Goal: Information Seeking & Learning: Check status

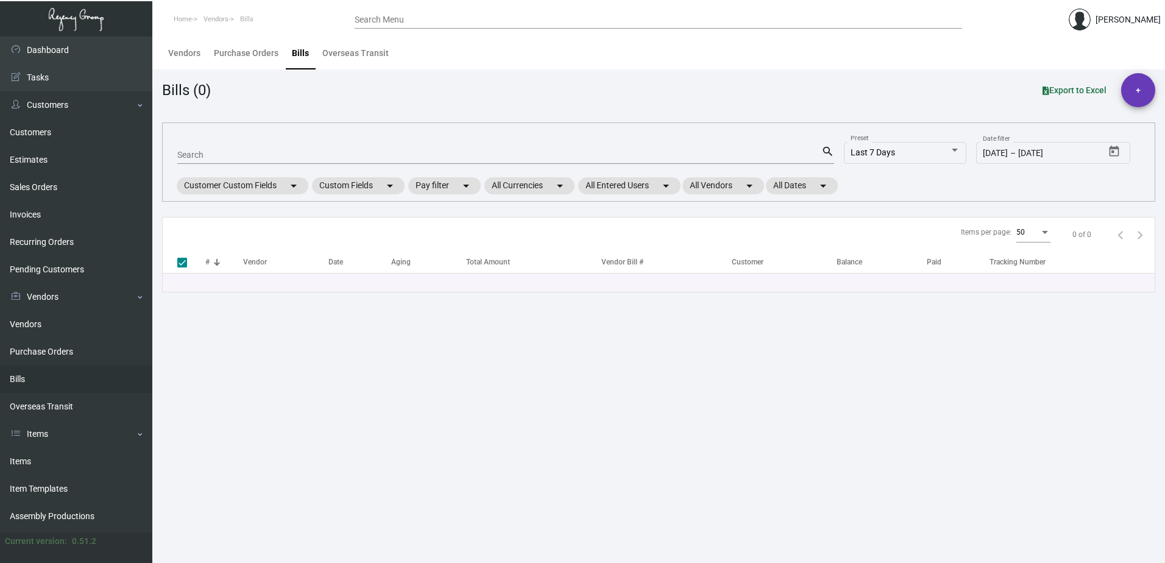
checkbox input "false"
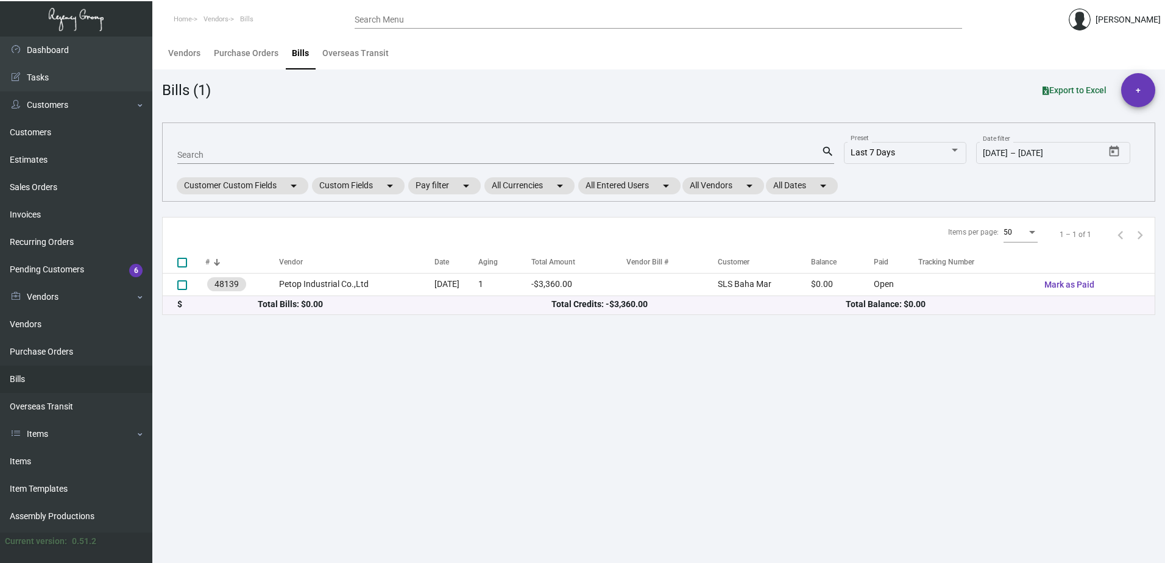
click at [225, 157] on input "Search" at bounding box center [499, 156] width 644 height 10
paste input "107743"
type input "107743"
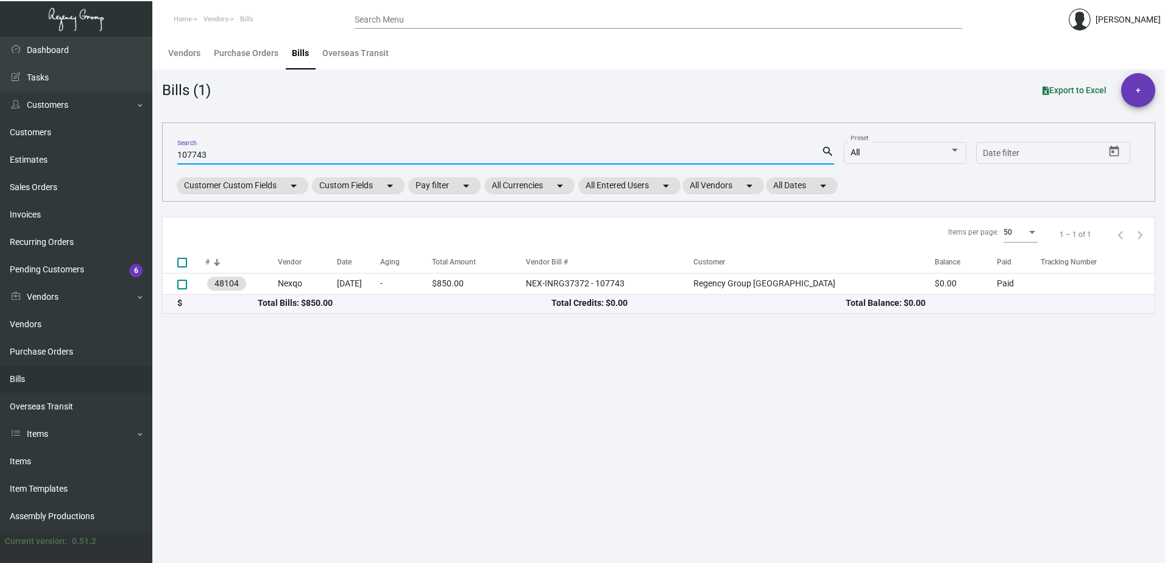
type input "107743"
click at [252, 50] on div "Purchase Orders" at bounding box center [246, 53] width 65 height 13
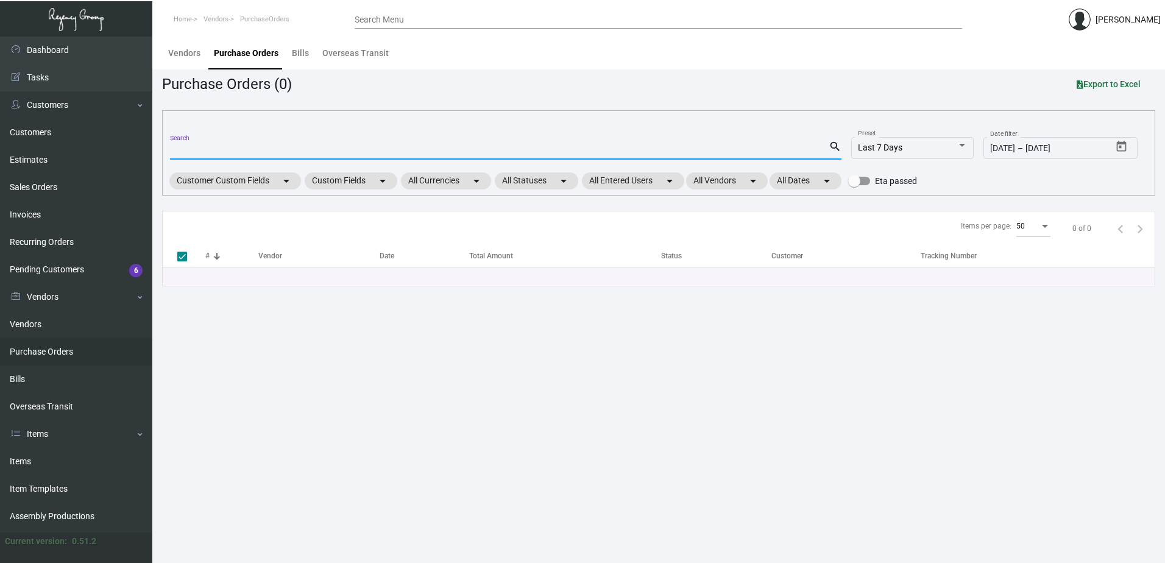
click at [234, 149] on input "Search" at bounding box center [499, 151] width 659 height 10
paste input "107743"
type input "107743"
checkbox input "false"
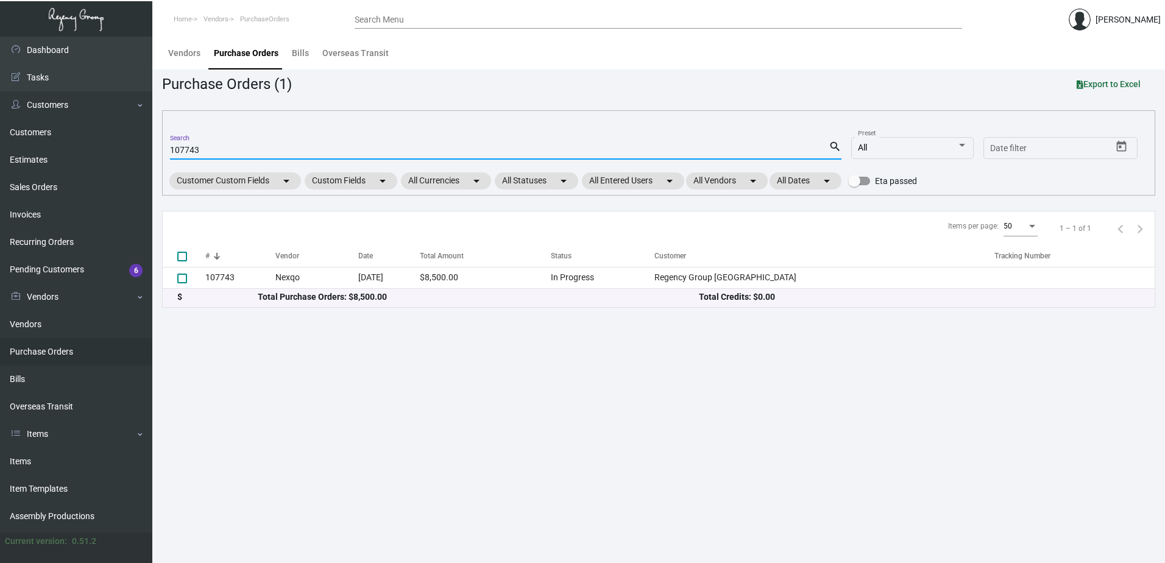
type input "107743"
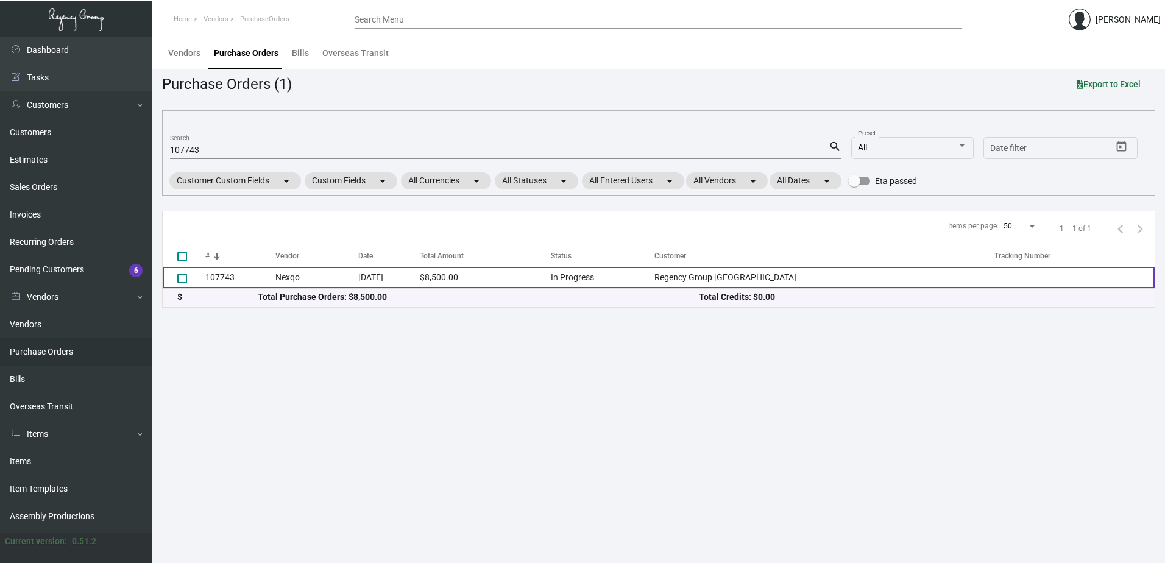
click at [247, 278] on td "107743" at bounding box center [240, 277] width 70 height 21
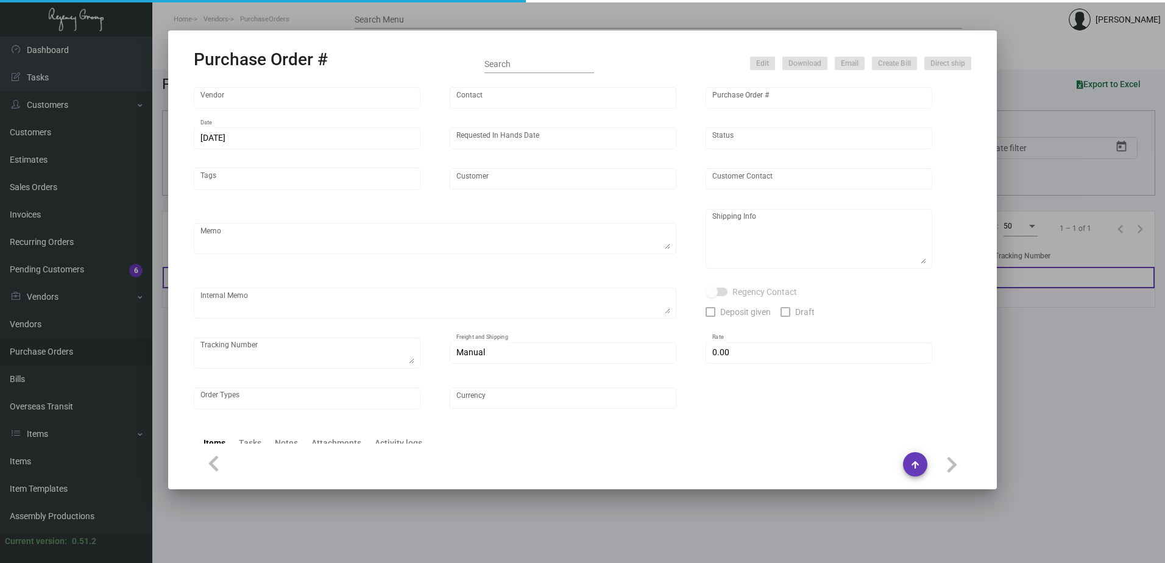
type input "Nexqo"
type input "[PERSON_NAME]"
type input "107743"
type input "[DATE]"
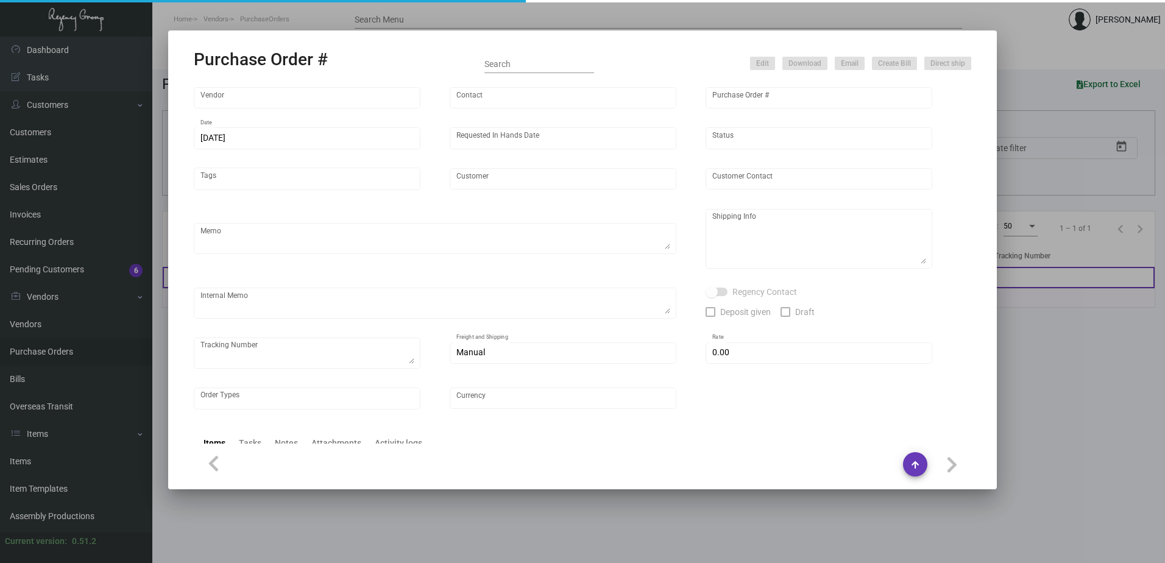
type input "Regency Group [GEOGRAPHIC_DATA]"
type textarea "By boat to our NJ warehouse."
type textarea "Regency Group NJ - [PERSON_NAME] [STREET_ADDRESS]"
type textarea "10/28 - 3k keys requested to be shipped by air."
checkbox input "true"
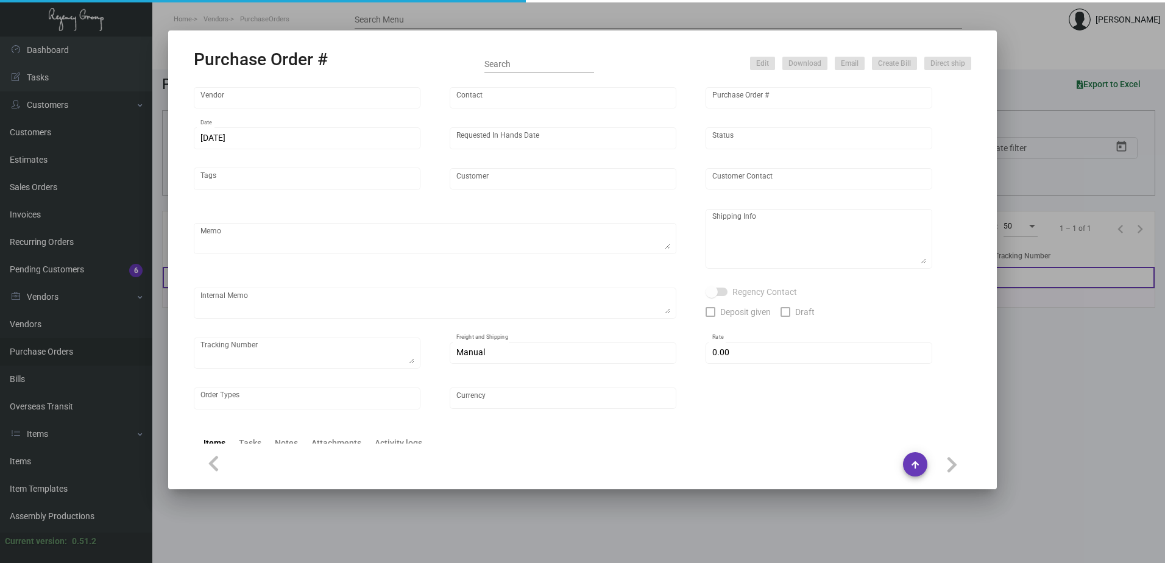
type input "$ 0.00"
type input "United States Dollar $"
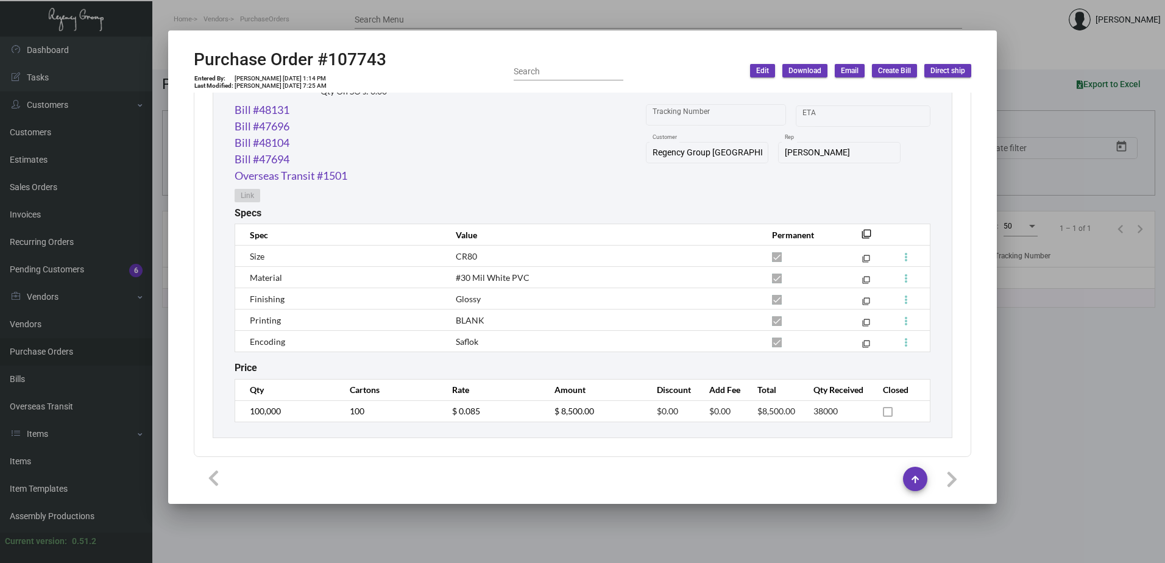
scroll to position [647, 0]
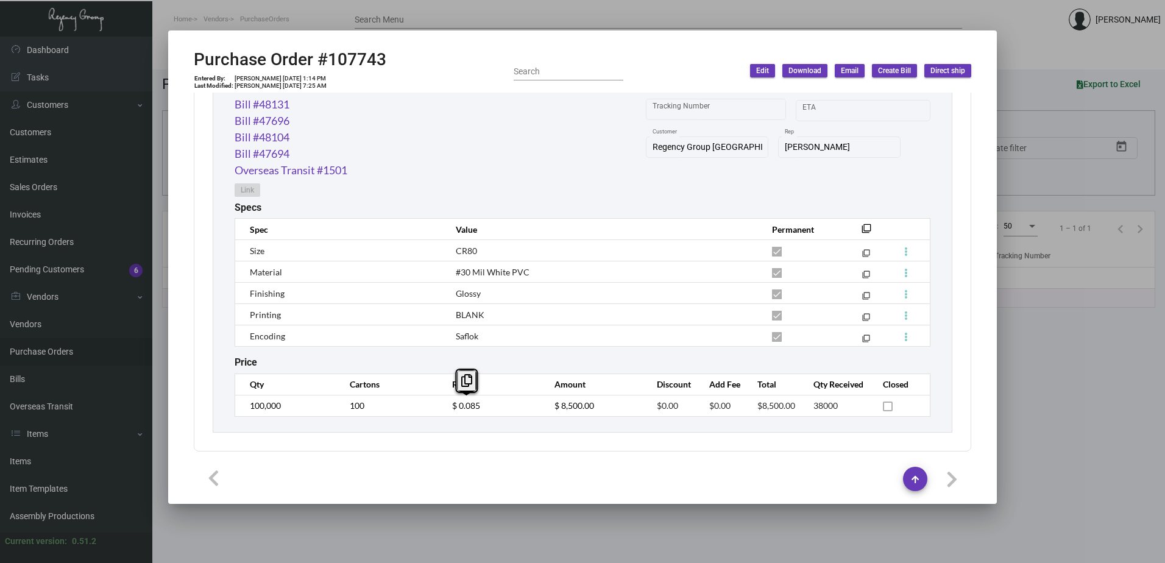
click at [874, 22] on div at bounding box center [582, 281] width 1165 height 563
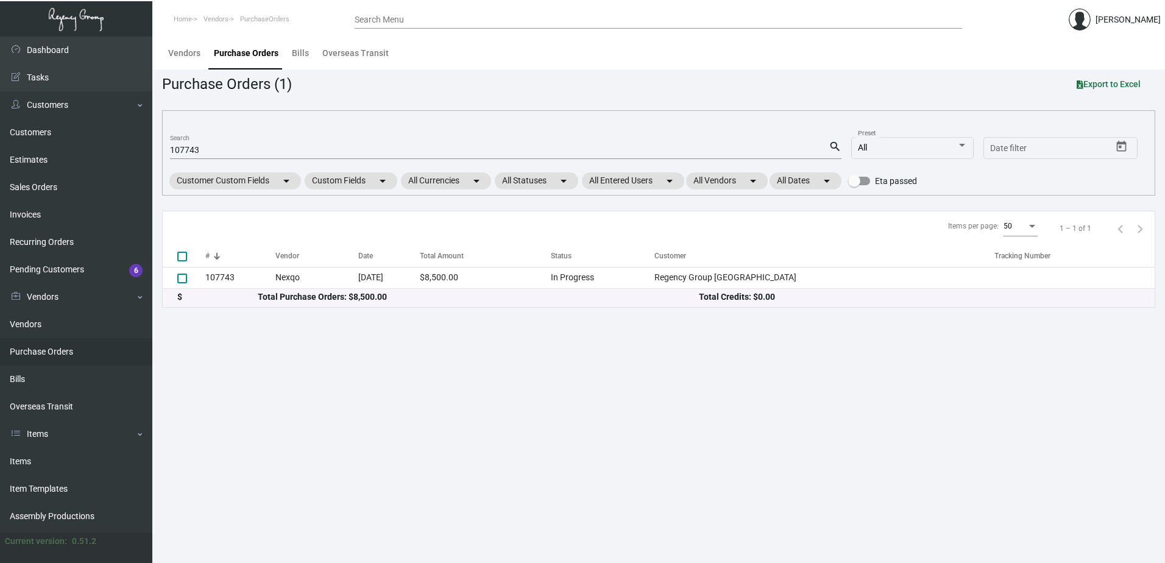
drag, startPoint x: 208, startPoint y: 144, endPoint x: 168, endPoint y: 148, distance: 39.7
click at [168, 148] on div "107743 Search search All Preset Start date – Date filter Customer Custom Fields…" at bounding box center [659, 152] width 994 height 85
drag, startPoint x: 213, startPoint y: 149, endPoint x: 153, endPoint y: 148, distance: 59.7
click at [153, 148] on main "Vendors Purchase Orders Bills Overseas Transit Purchase Orders (1) Export to Ex…" at bounding box center [658, 300] width 1013 height 527
paste input "522"
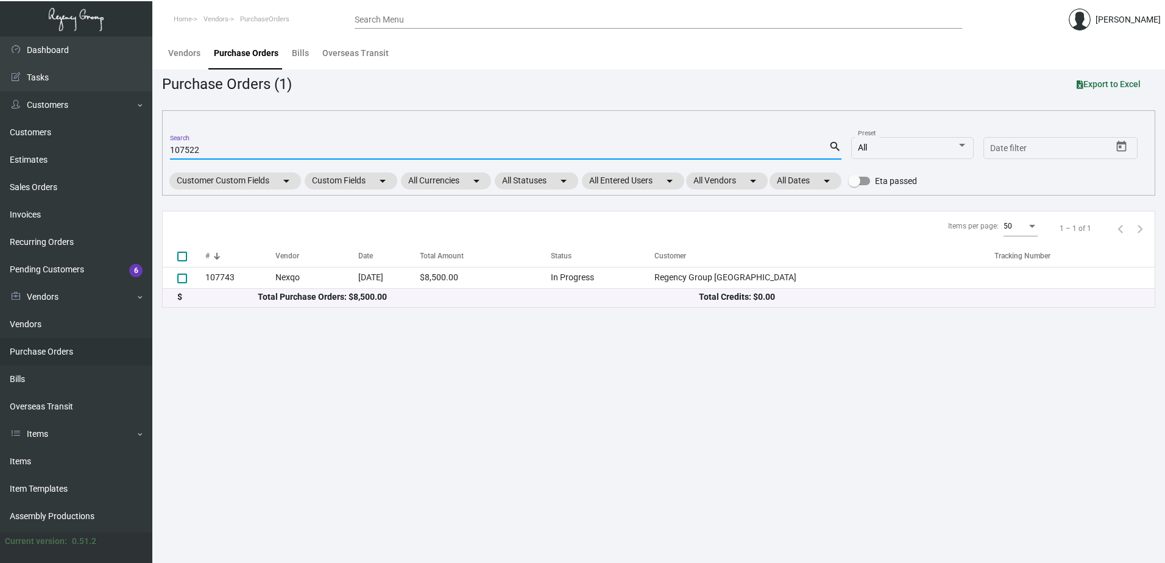
type input "107522"
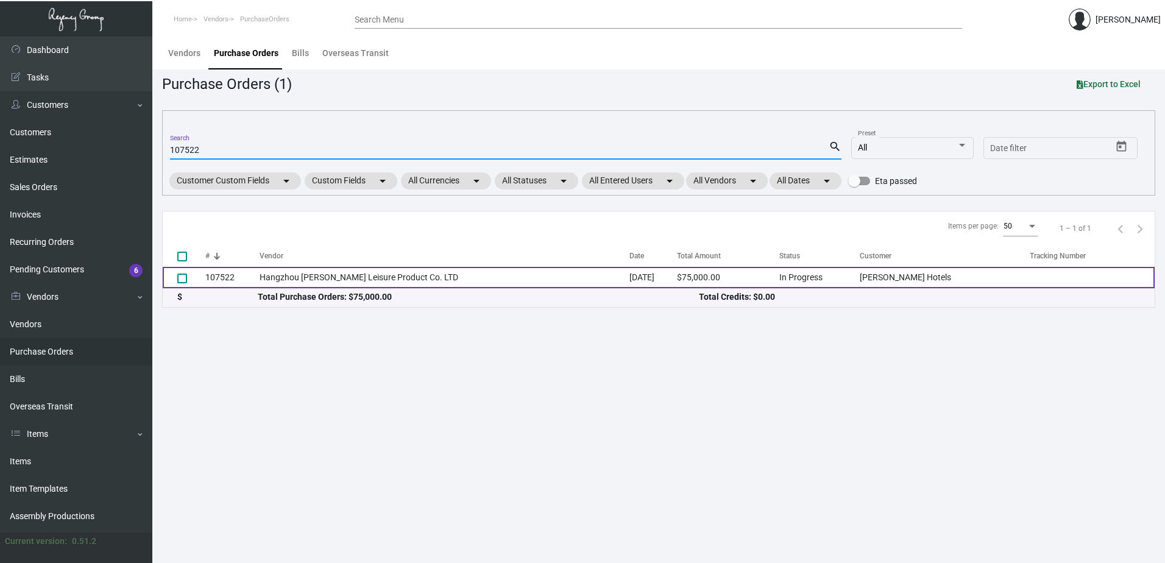
click at [433, 279] on td "Hangzhou [PERSON_NAME] Leisure Product Co. LTD" at bounding box center [445, 277] width 370 height 21
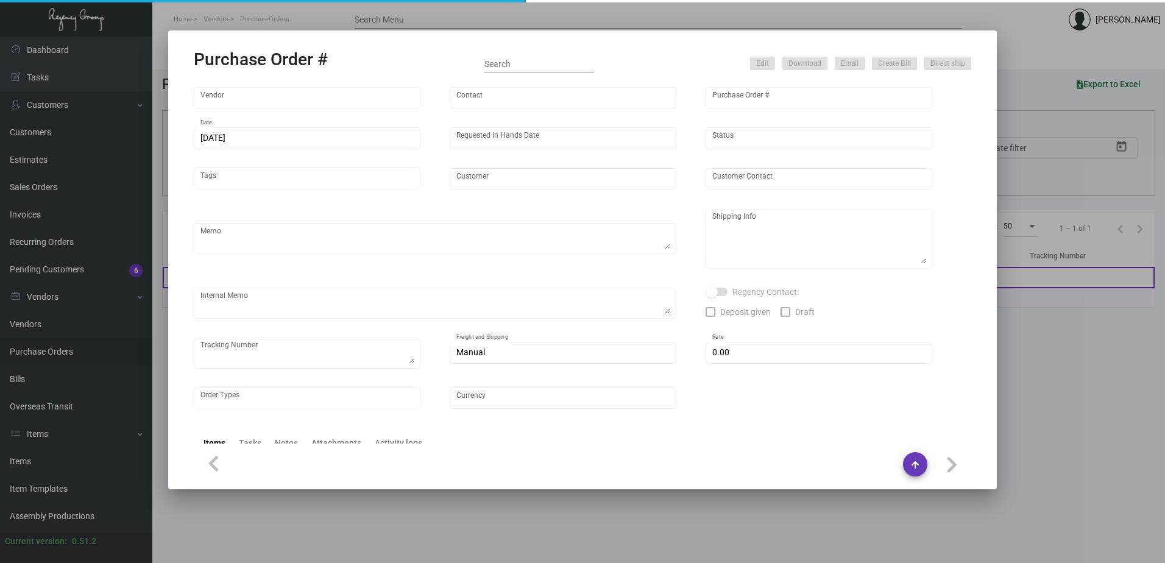
type input "Hangzhou [PERSON_NAME] Leisure Product Co. LTD"
type input "[PERSON_NAME]"
type input "107522"
type input "[DATE]"
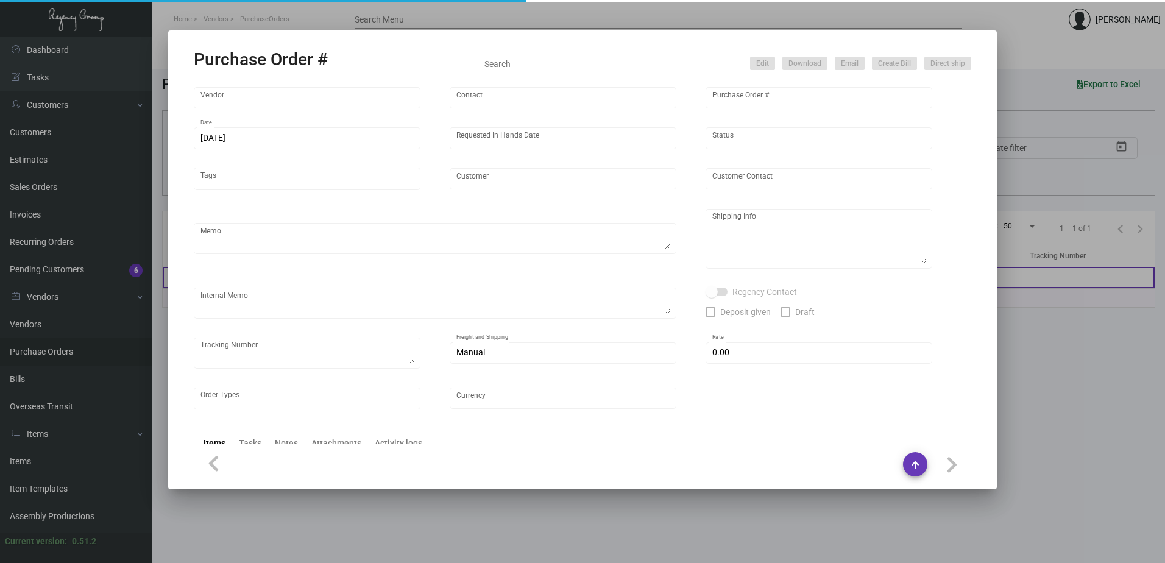
type input "[PERSON_NAME] Hotels"
type textarea "Please ship 20k once the production is complete. Boat to [GEOGRAPHIC_DATA]. For…"
type textarea "Regency Group NJ - [PERSON_NAME] [STREET_ADDRESS]"
checkbox input "true"
type input "$ 0.00"
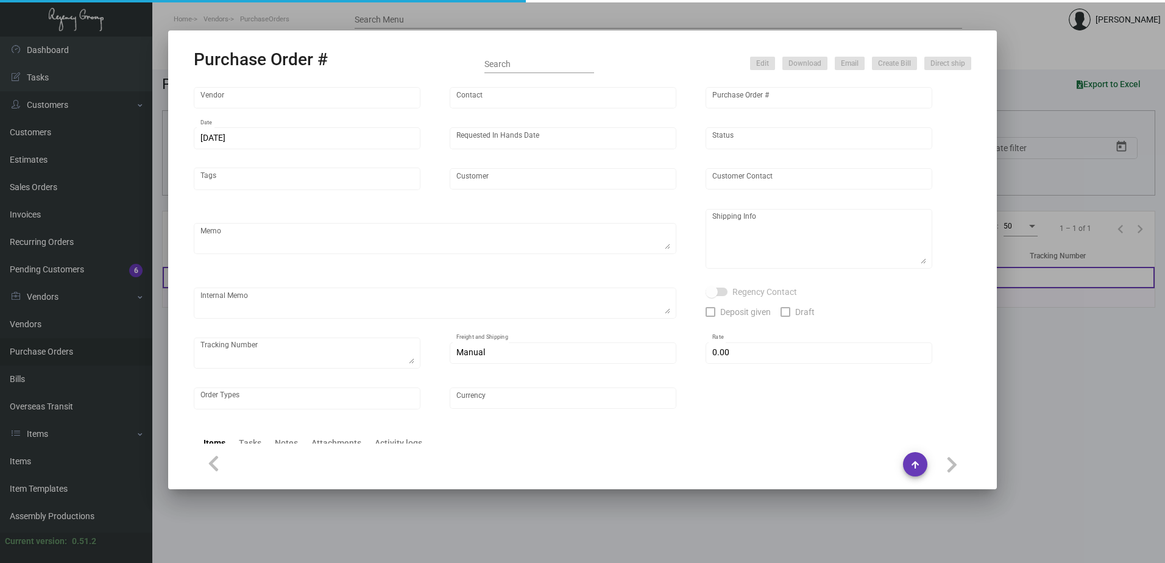
type input "United States Dollar $"
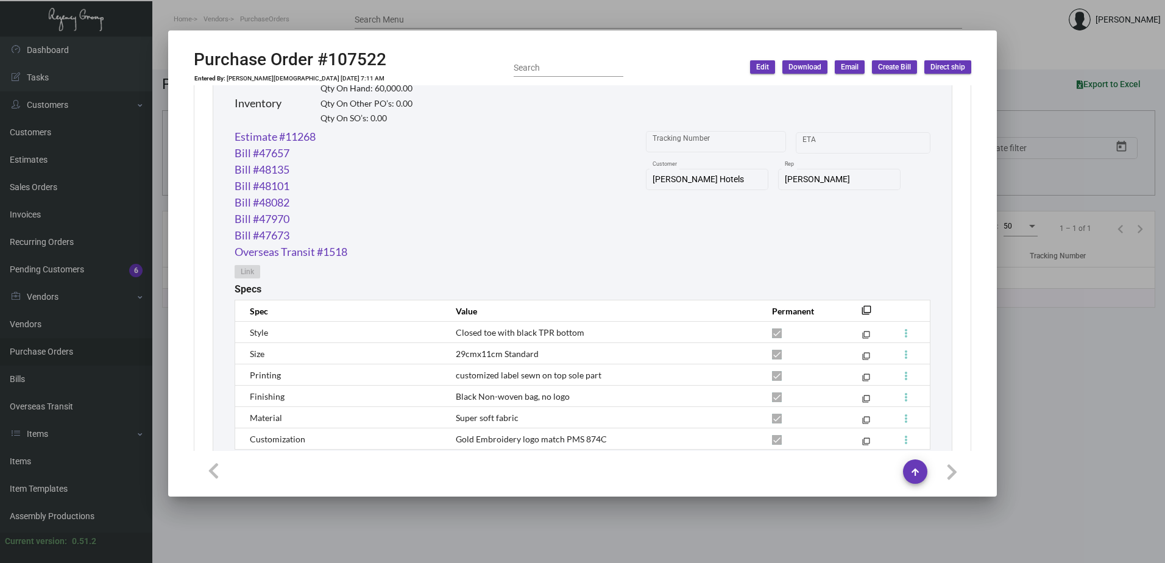
scroll to position [717, 0]
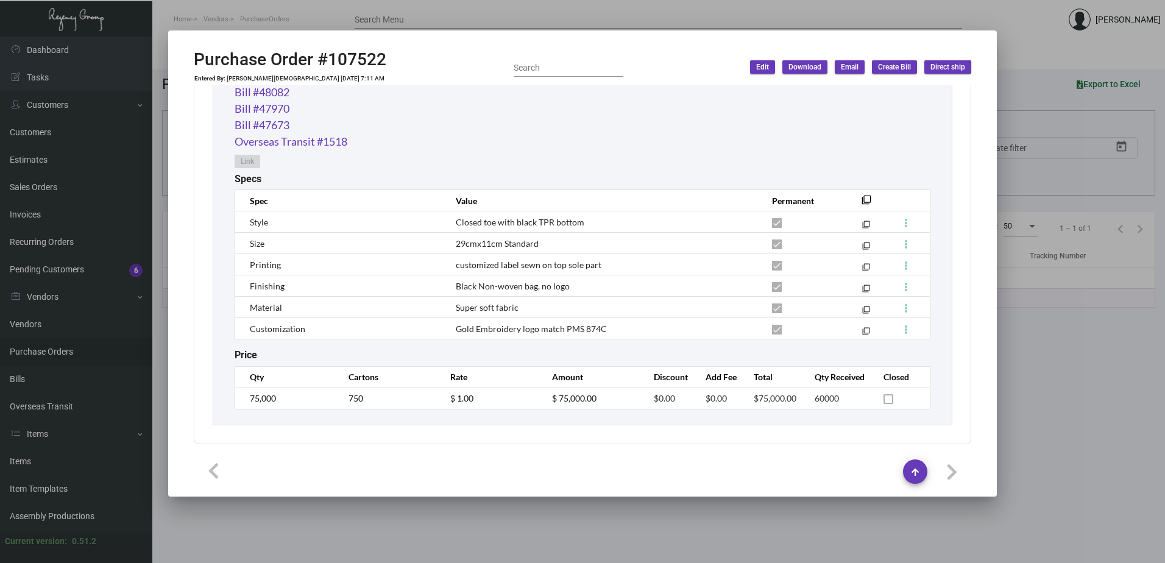
click at [327, 21] on div at bounding box center [582, 281] width 1165 height 563
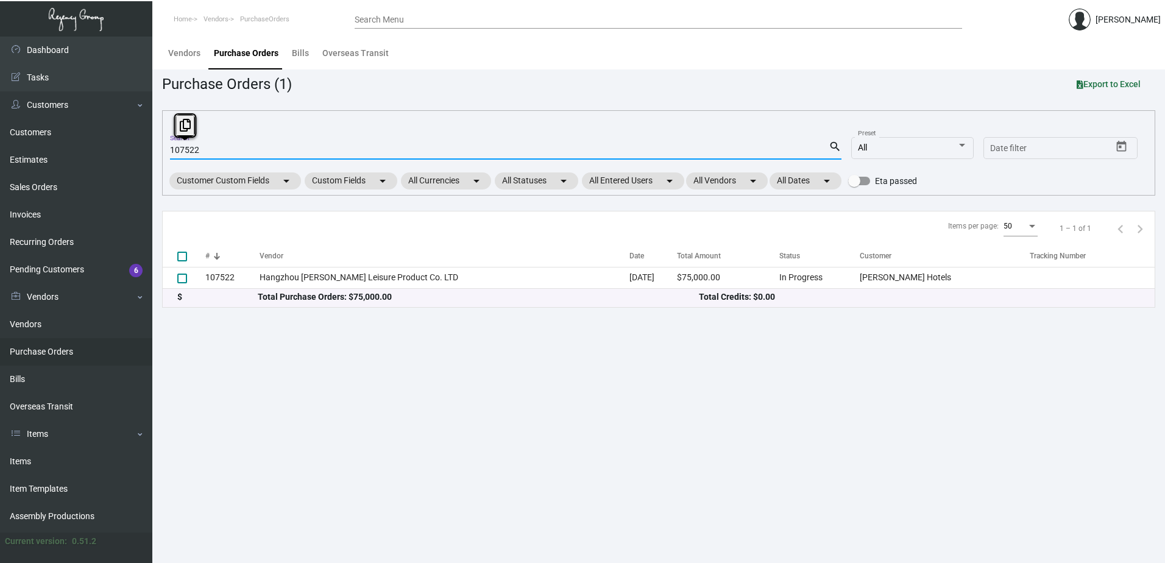
drag, startPoint x: 220, startPoint y: 151, endPoint x: 168, endPoint y: 148, distance: 52.5
click at [168, 148] on div "107522 Search search All Preset Start date – Date filter Customer Custom Fields…" at bounding box center [659, 152] width 994 height 85
paste input "8335"
type input "108335"
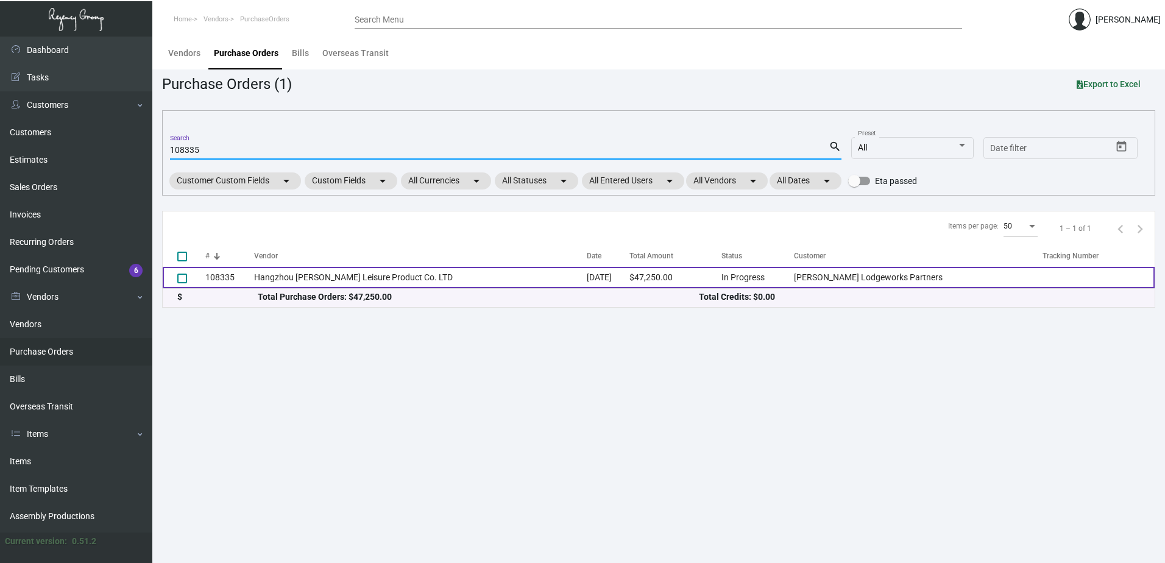
click at [424, 278] on td "Hangzhou [PERSON_NAME] Leisure Product Co. LTD" at bounding box center [420, 277] width 333 height 21
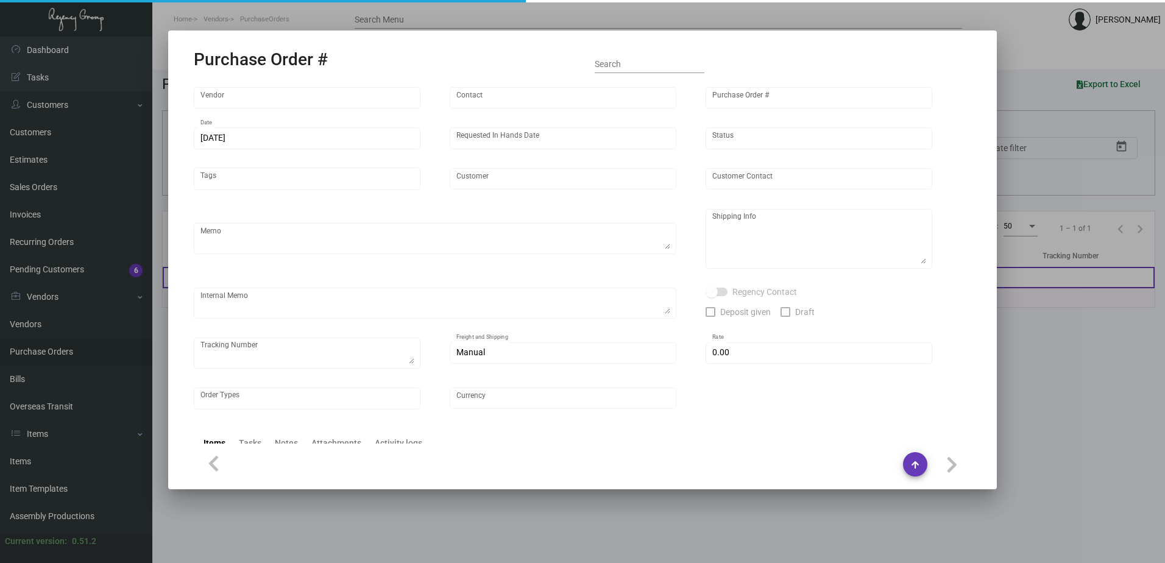
type input "Hangzhou [PERSON_NAME] Leisure Product Co. LTD"
type input "[PERSON_NAME]"
type input "108335"
type input "[DATE]"
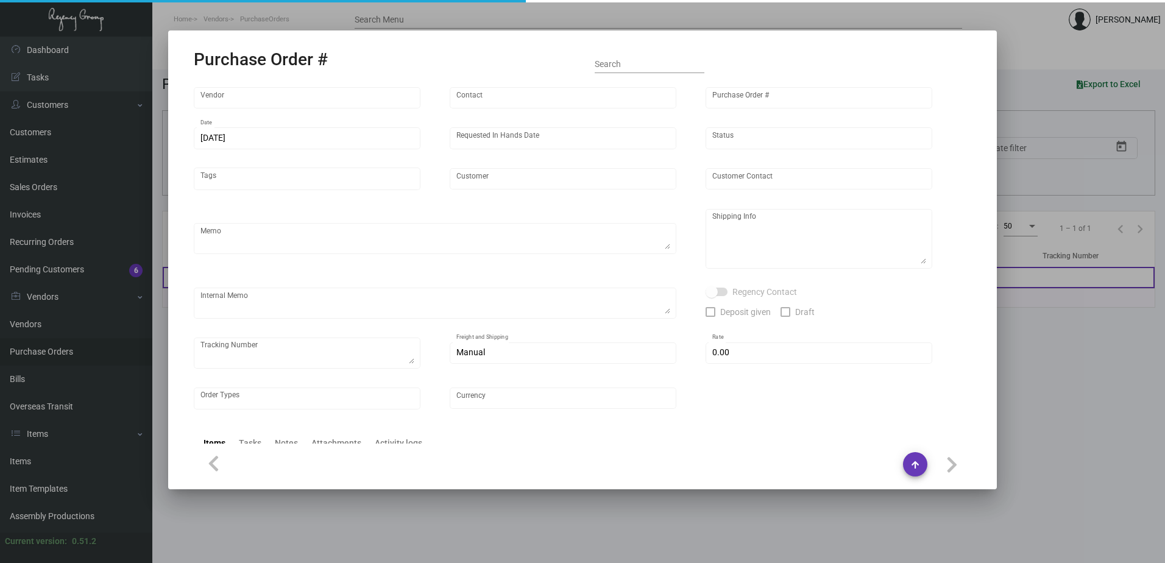
type input "[PERSON_NAME] Lodgeworks Partners"
type textarea "10K per color for the first batch, rest pending shipping instruction"
type textarea "Regency Group NJ - [PERSON_NAME] [STREET_ADDRESS]"
checkbox input "true"
type input "$ 0.00"
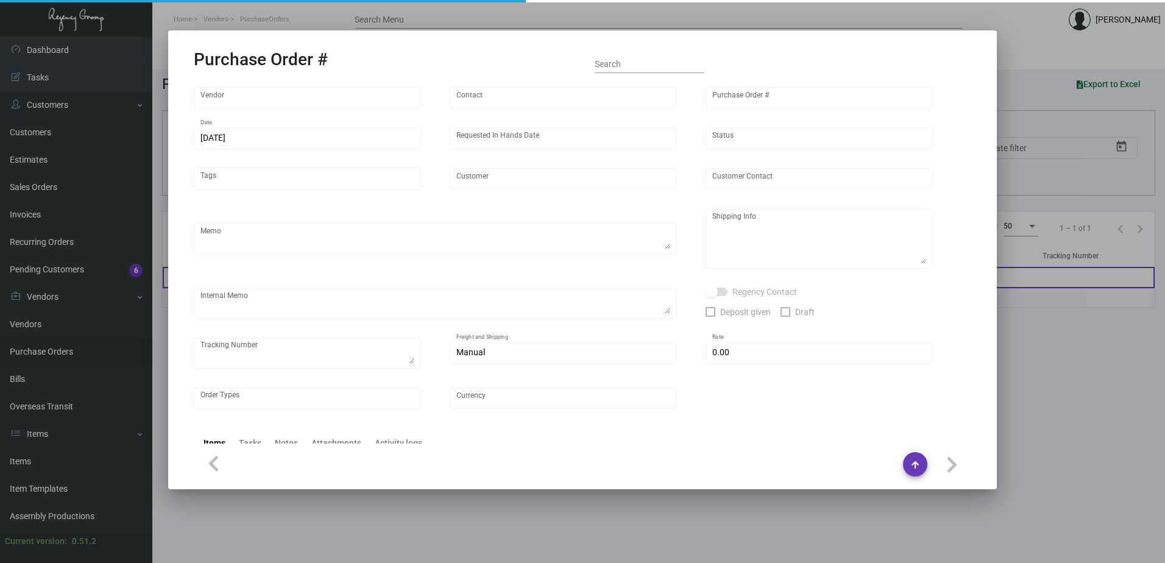
type input "United States Dollar $"
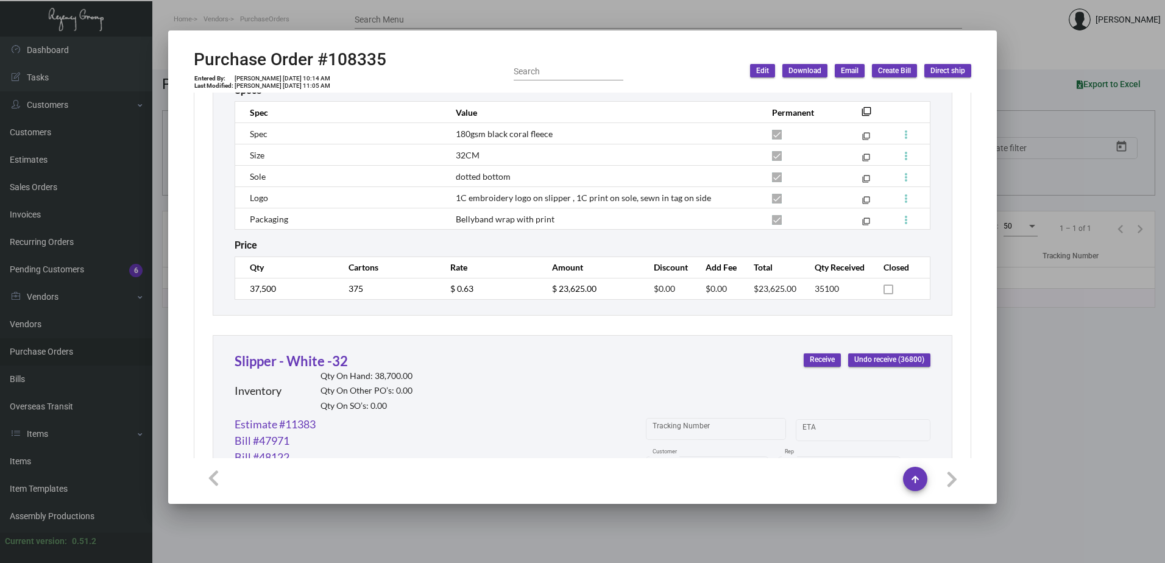
scroll to position [819, 0]
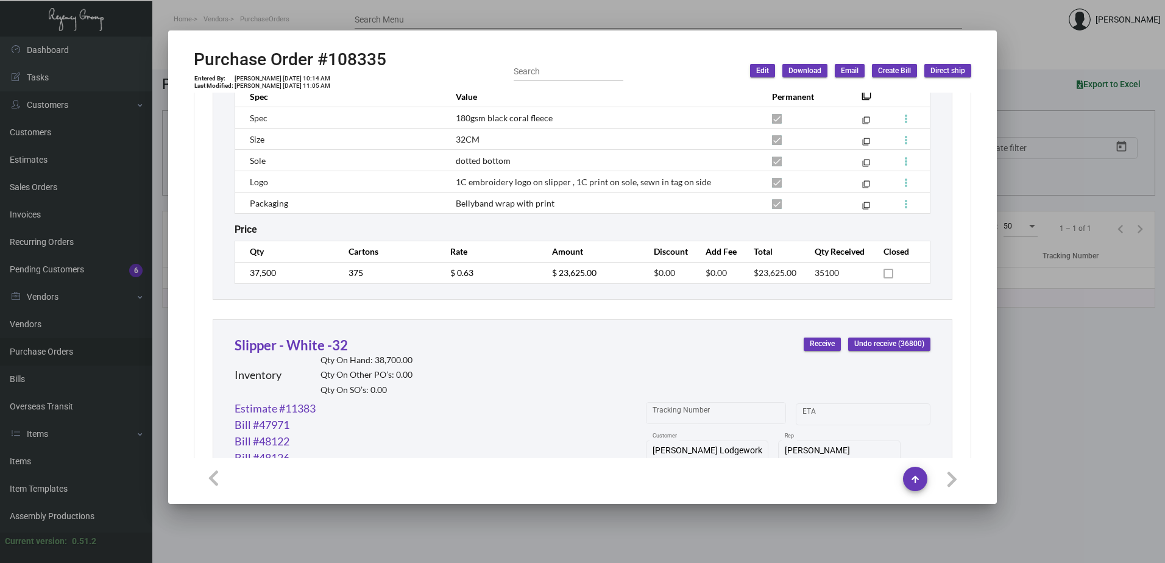
click at [858, 12] on div at bounding box center [582, 281] width 1165 height 563
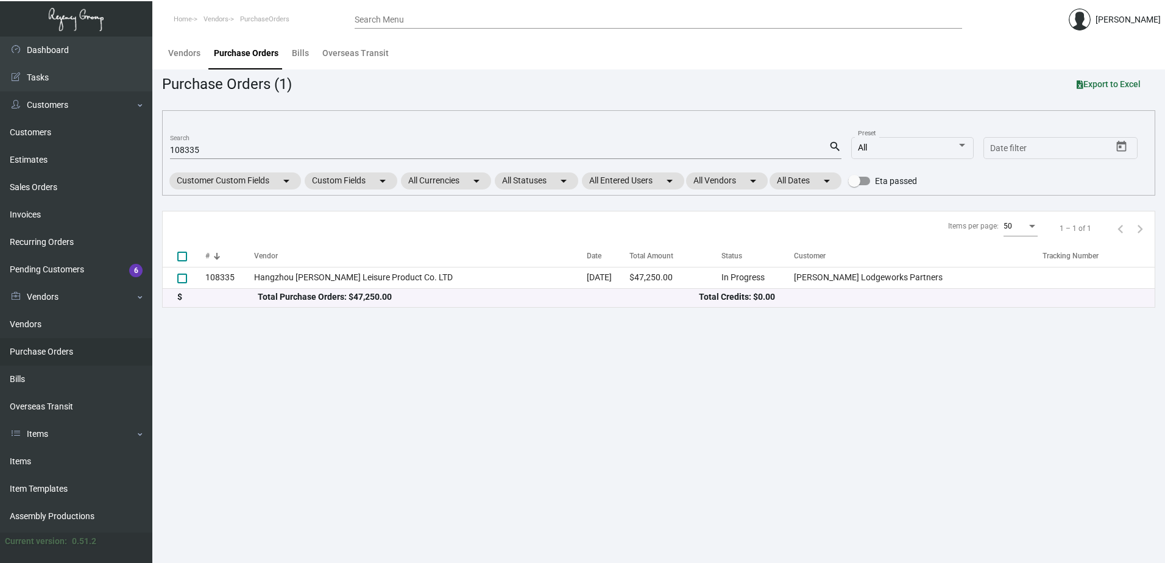
drag, startPoint x: 249, startPoint y: 143, endPoint x: 172, endPoint y: 151, distance: 77.2
click at [172, 151] on div "108335 Search" at bounding box center [499, 149] width 659 height 19
drag, startPoint x: 200, startPoint y: 151, endPoint x: 167, endPoint y: 152, distance: 33.0
click at [167, 152] on div "108335 Search search All Preset Start date – Date filter Customer Custom Fields…" at bounding box center [659, 152] width 994 height 85
paste input "033"
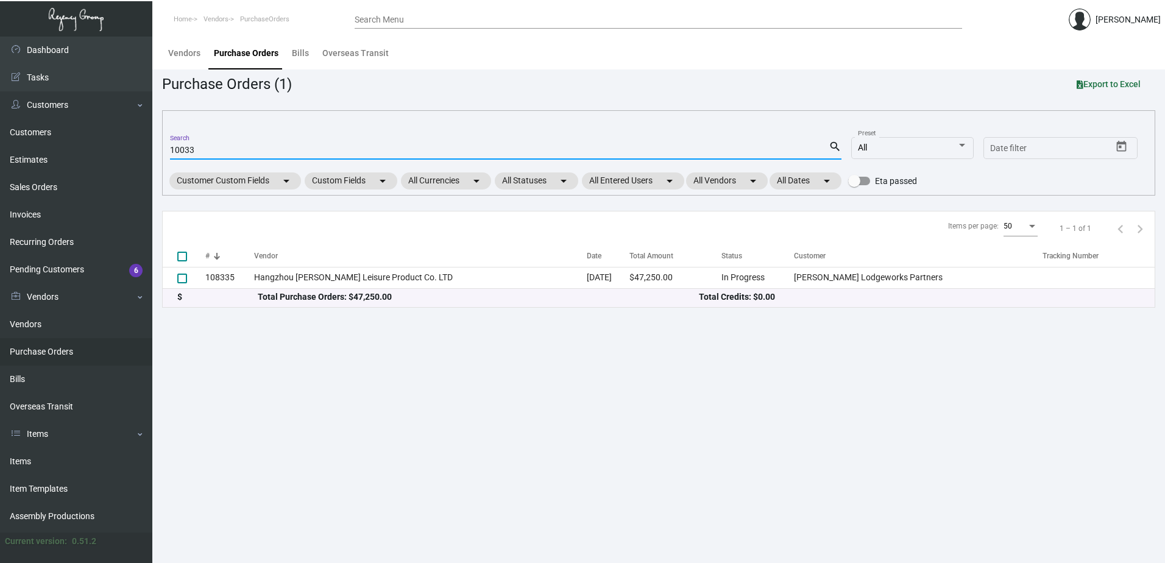
type input "10033"
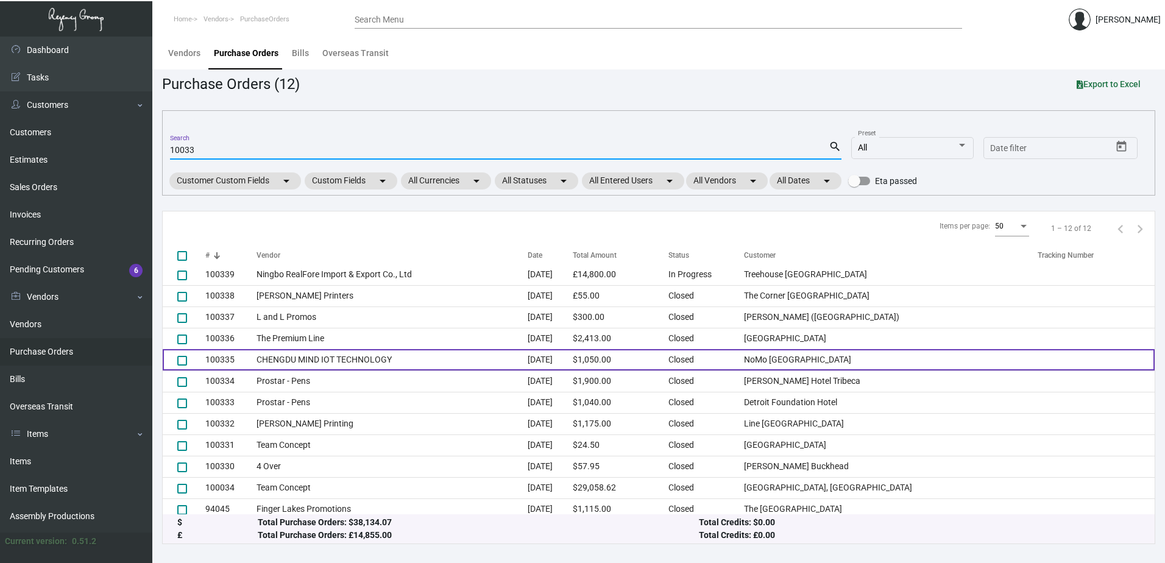
scroll to position [0, 0]
